Goal: Task Accomplishment & Management: Use online tool/utility

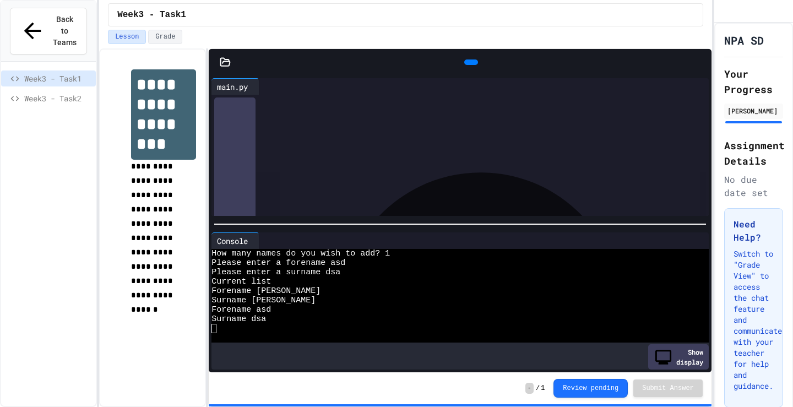
click at [352, 128] on div "**********" at bounding box center [458, 124] width 454 height 11
